Goal: Task Accomplishment & Management: Manage account settings

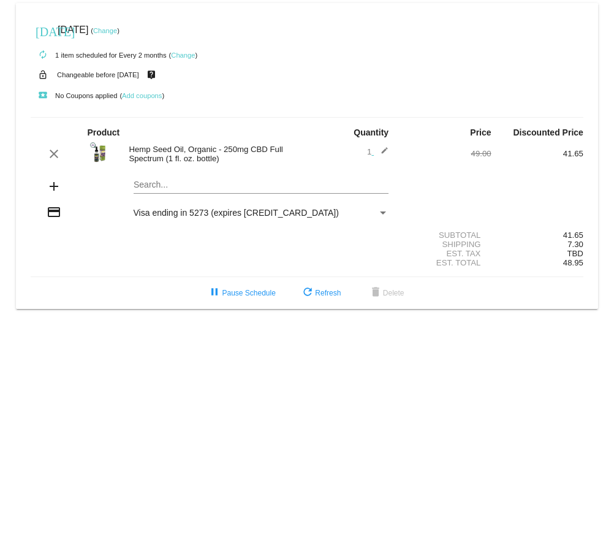
click at [385, 151] on mat-icon "edit" at bounding box center [381, 153] width 15 height 15
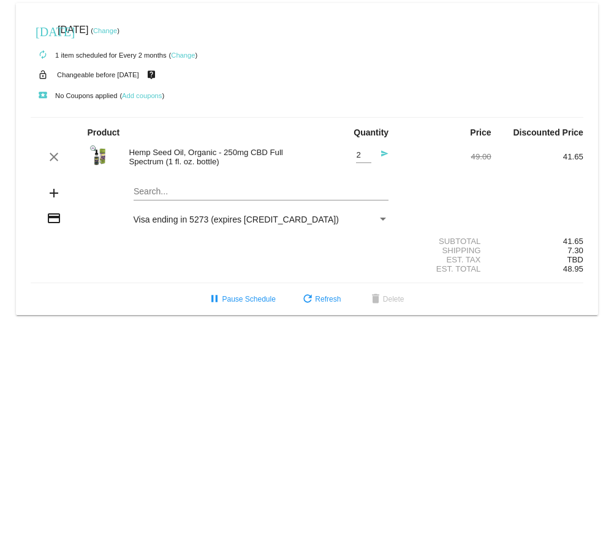
type input "2"
click at [366, 153] on input "2" at bounding box center [363, 155] width 15 height 9
click at [384, 153] on mat-icon "send" at bounding box center [381, 157] width 15 height 15
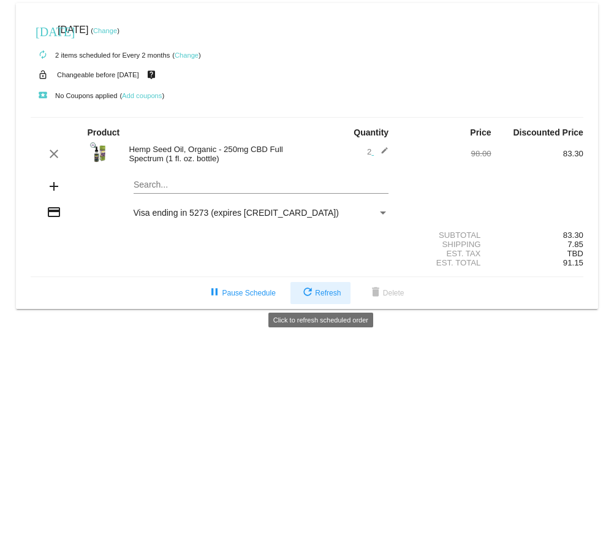
click at [320, 290] on span "refresh Refresh" at bounding box center [320, 293] width 40 height 9
